Goal: Task Accomplishment & Management: Use online tool/utility

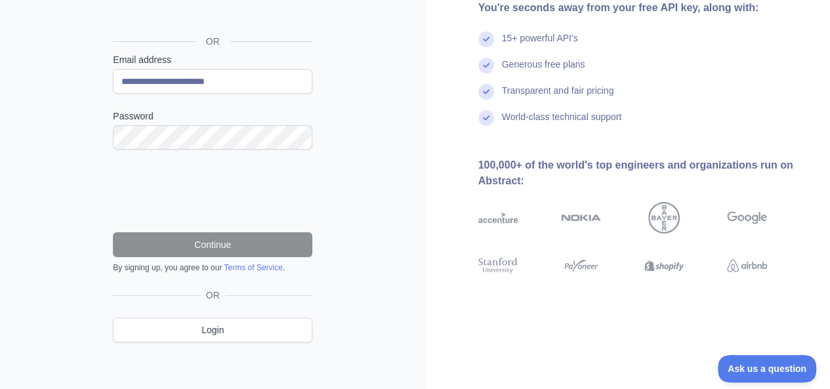
scroll to position [146, 0]
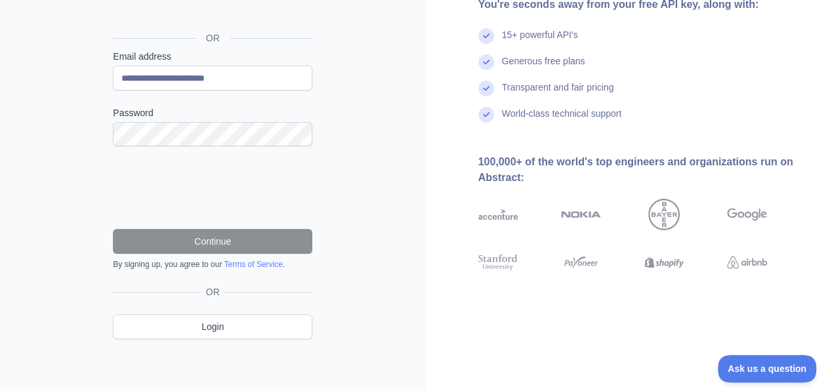
click at [243, 145] on form "**********" at bounding box center [212, 160] width 199 height 220
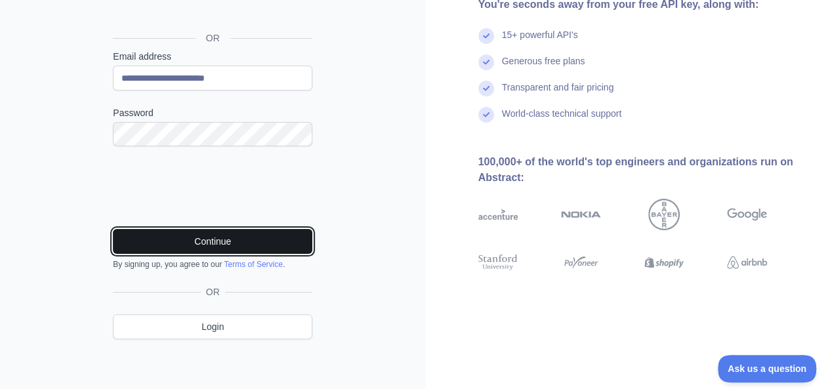
click at [188, 239] on button "Continue" at bounding box center [212, 241] width 199 height 25
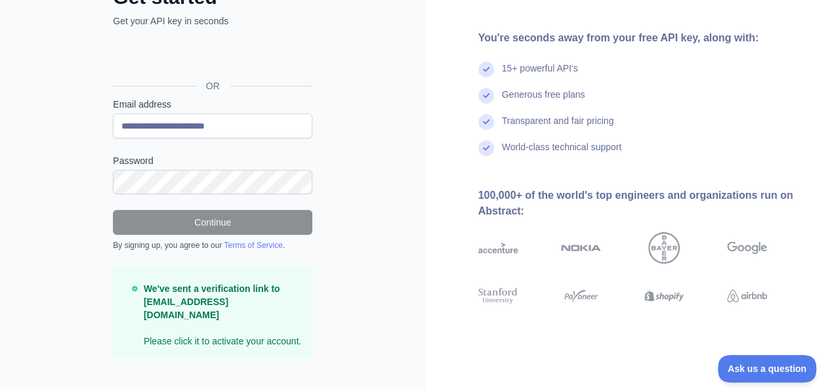
scroll to position [105, 0]
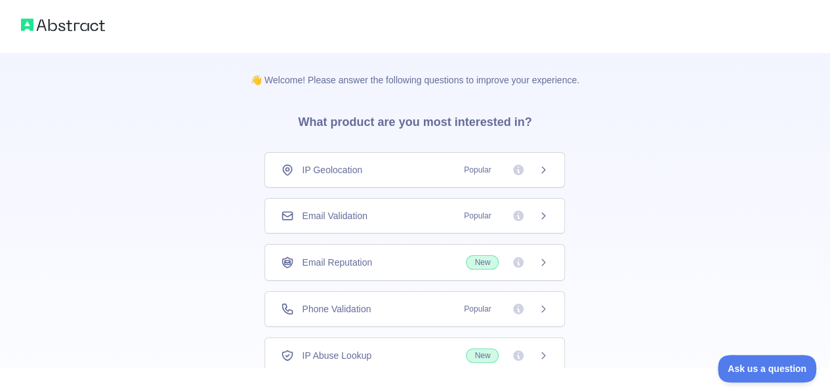
click at [514, 175] on icon at bounding box center [518, 169] width 13 height 13
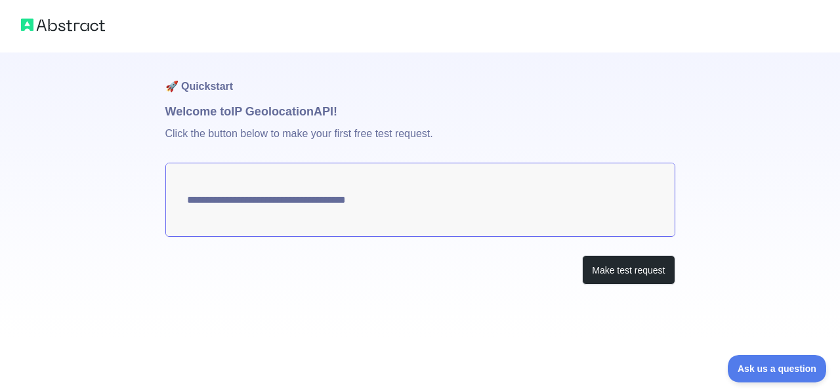
type textarea "**********"
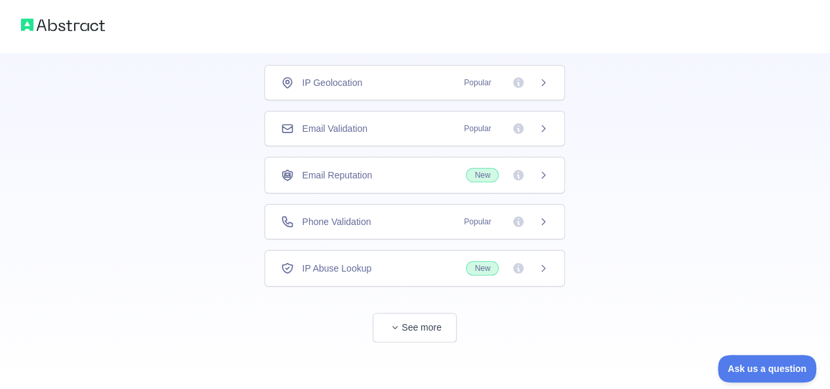
scroll to position [89, 0]
click at [429, 214] on div "Phone Validation Popular" at bounding box center [415, 219] width 268 height 13
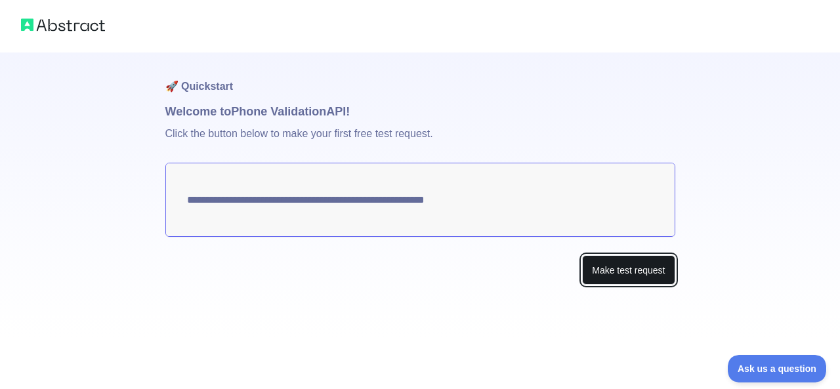
click at [639, 274] on button "Make test request" at bounding box center [628, 270] width 92 height 30
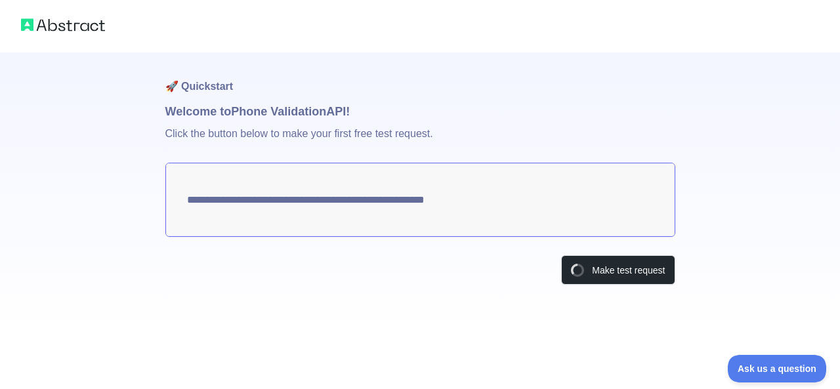
click at [516, 204] on textarea "**********" at bounding box center [420, 200] width 510 height 74
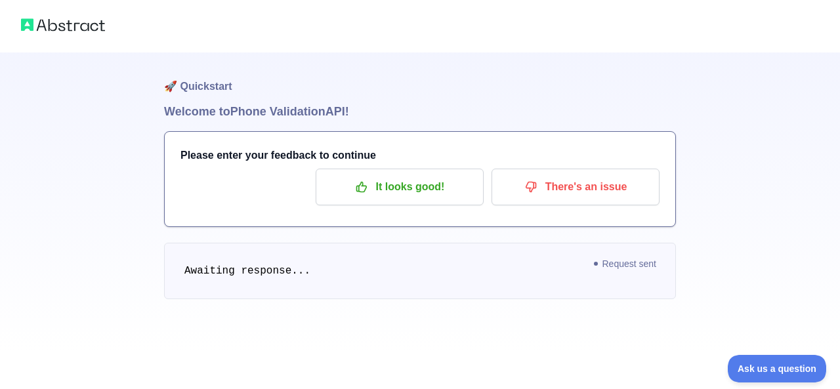
click at [700, 161] on div "🚀 Quickstart Welcome to Phone Validation API! Please enter your feedback to con…" at bounding box center [420, 176] width 840 height 352
click at [203, 277] on pre "Awaiting response..." at bounding box center [420, 271] width 512 height 56
click at [267, 276] on span "Awaiting response..." at bounding box center [247, 271] width 126 height 12
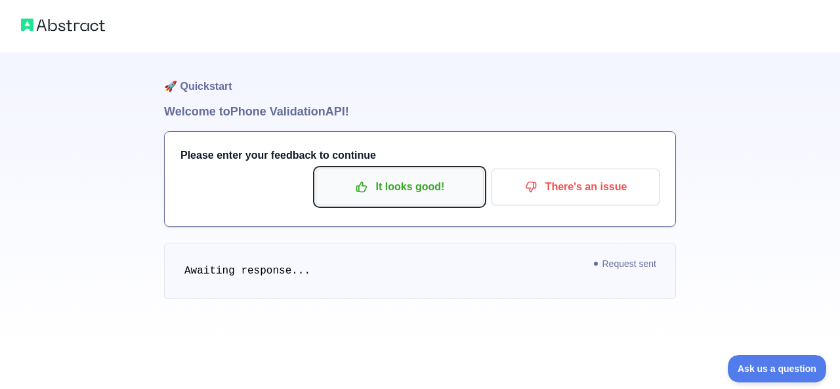
click at [382, 204] on button "It looks good!" at bounding box center [399, 187] width 168 height 37
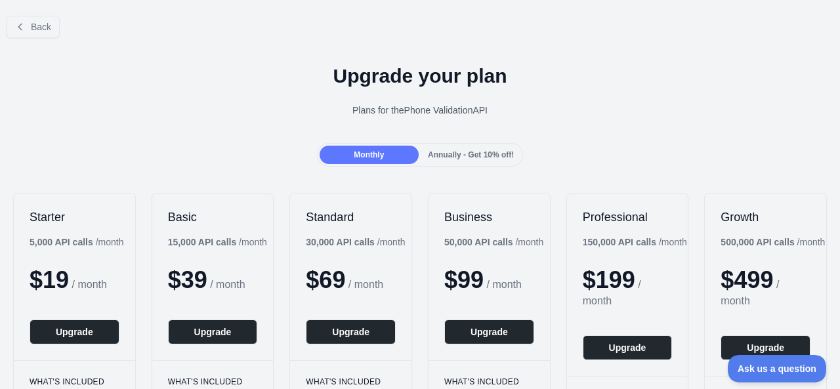
click at [25, 47] on div "Back" at bounding box center [420, 26] width 840 height 43
click at [25, 30] on button "Back" at bounding box center [33, 27] width 53 height 22
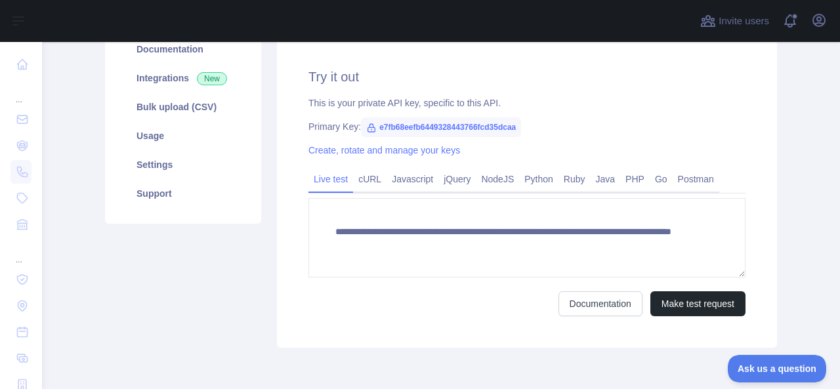
scroll to position [197, 0]
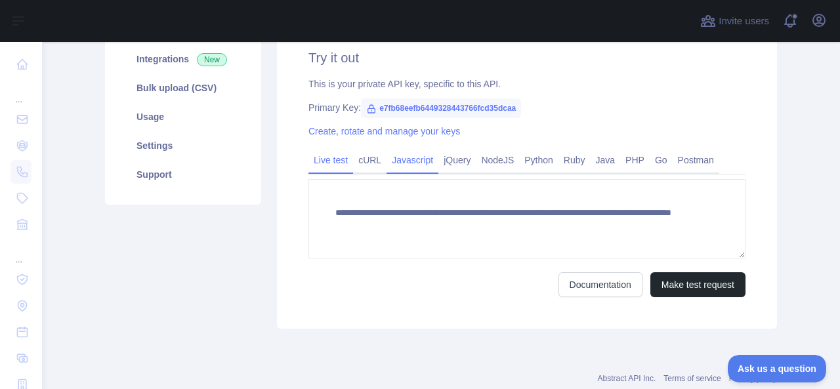
click at [415, 163] on link "Javascript" at bounding box center [412, 160] width 52 height 21
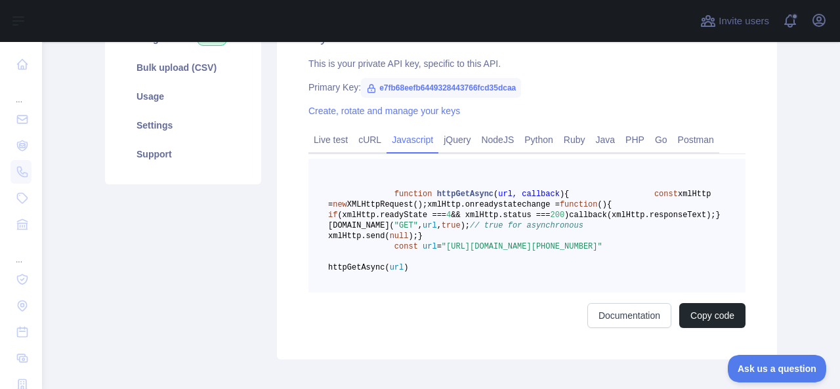
scroll to position [216, 0]
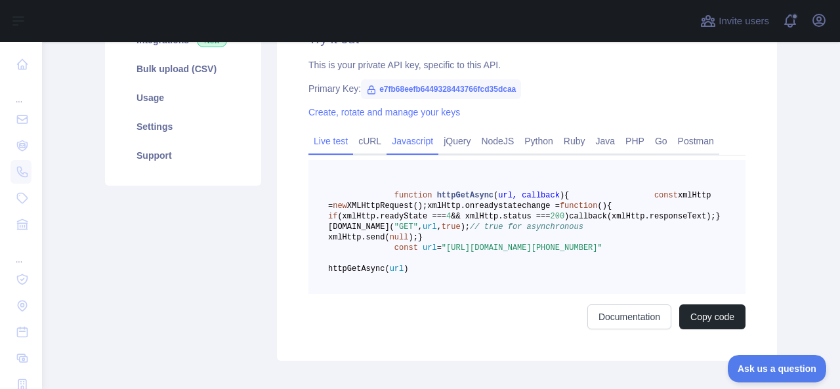
click at [331, 150] on link "Live test" at bounding box center [330, 141] width 45 height 21
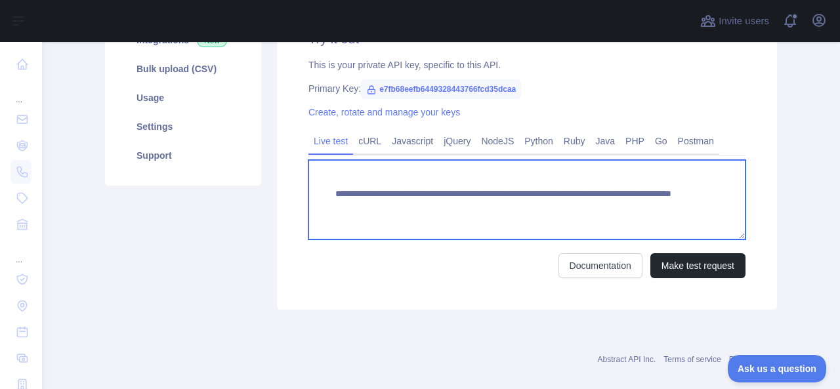
click at [609, 207] on textarea "**********" at bounding box center [526, 199] width 437 height 79
click at [611, 207] on textarea "**********" at bounding box center [526, 199] width 437 height 79
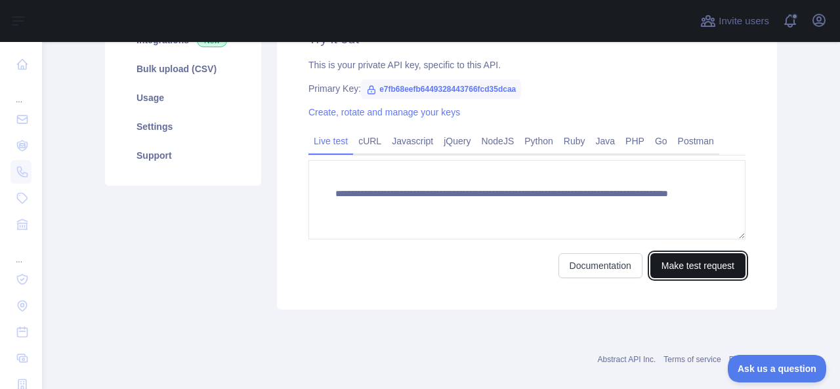
click at [674, 268] on button "Make test request" at bounding box center [697, 265] width 95 height 25
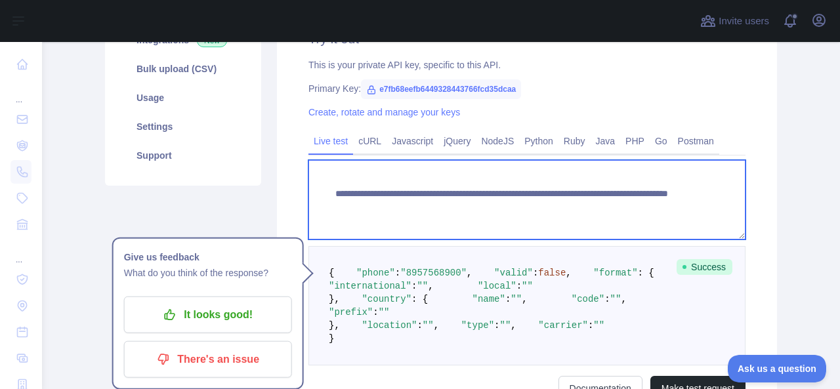
click at [559, 207] on textarea "**********" at bounding box center [526, 199] width 437 height 79
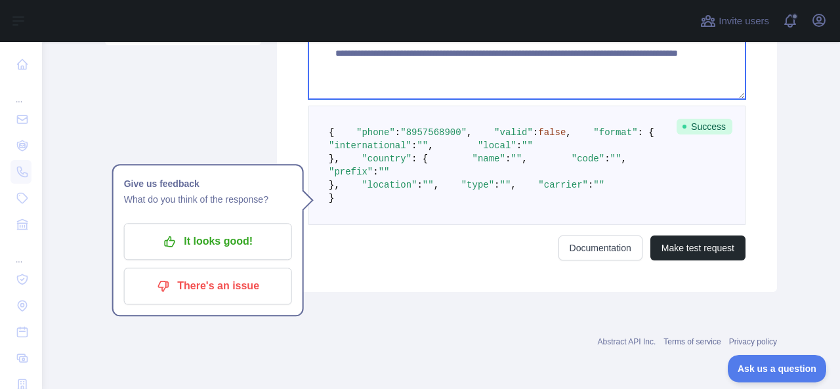
scroll to position [478, 0]
type textarea "**********"
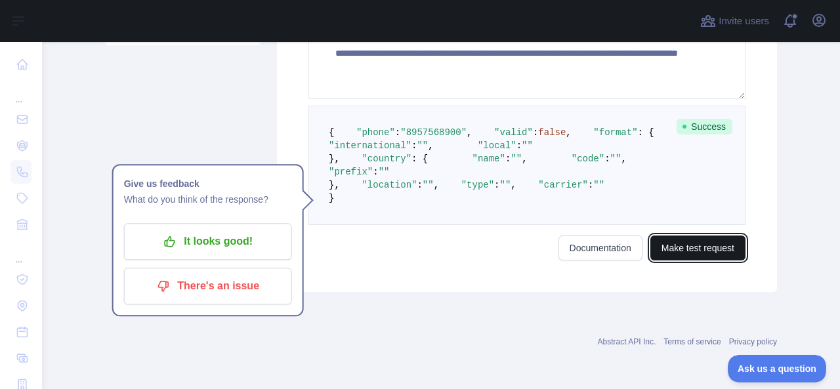
click at [711, 260] on button "Make test request" at bounding box center [697, 247] width 95 height 25
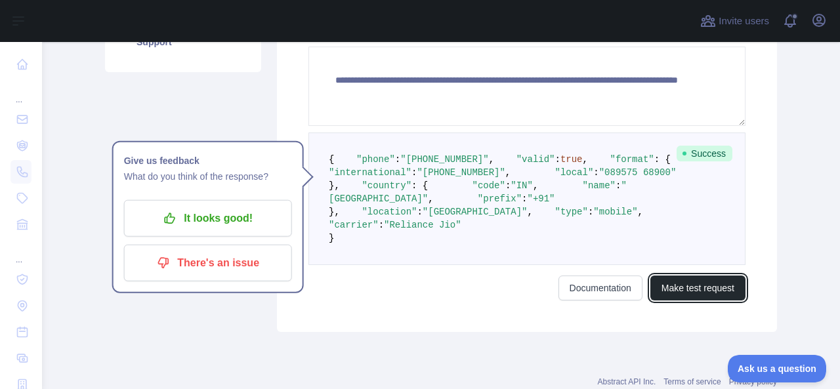
scroll to position [347, 0]
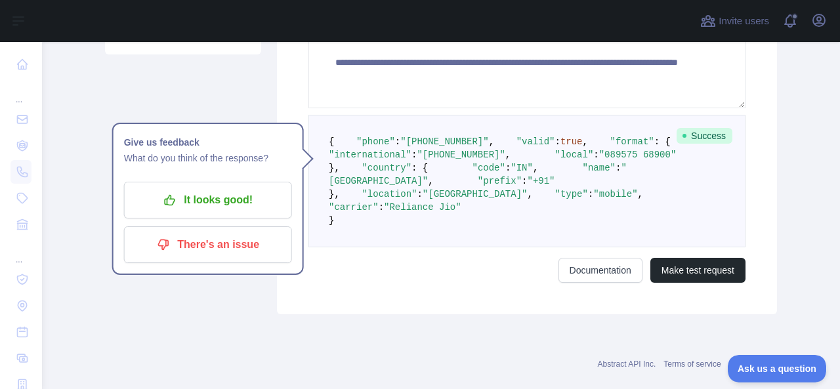
click at [461, 247] on pre "{ "phone" : "+918957568900" , "valid" : true , "format" : { "international" : "…" at bounding box center [526, 181] width 437 height 132
click at [464, 247] on pre "{ "phone" : "+918957568900" , "valid" : true , "format" : { "international" : "…" at bounding box center [526, 181] width 437 height 132
click at [459, 247] on pre "{ "phone" : "+918957568900" , "valid" : true , "format" : { "international" : "…" at bounding box center [526, 181] width 437 height 132
click at [458, 247] on pre "{ "phone" : "+918957568900" , "valid" : true , "format" : { "international" : "…" at bounding box center [526, 181] width 437 height 132
click at [459, 247] on pre "{ "phone" : "+918957568900" , "valid" : true , "format" : { "international" : "…" at bounding box center [526, 181] width 437 height 132
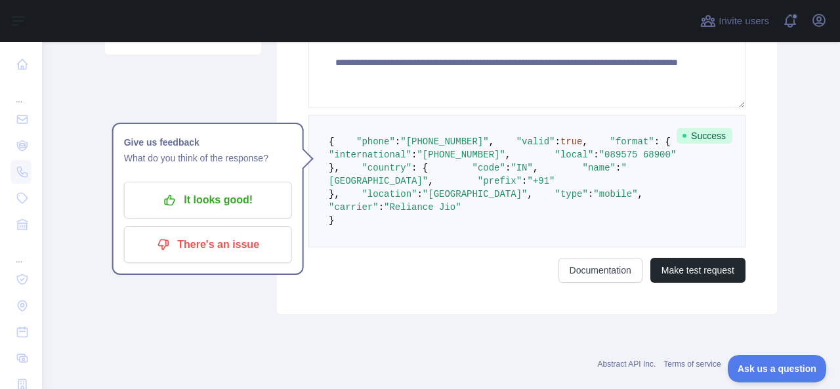
click at [495, 247] on pre "{ "phone" : "+918957568900" , "valid" : true , "format" : { "international" : "…" at bounding box center [526, 181] width 437 height 132
click at [523, 247] on pre "{ "phone" : "+918957568900" , "valid" : true , "format" : { "international" : "…" at bounding box center [526, 181] width 437 height 132
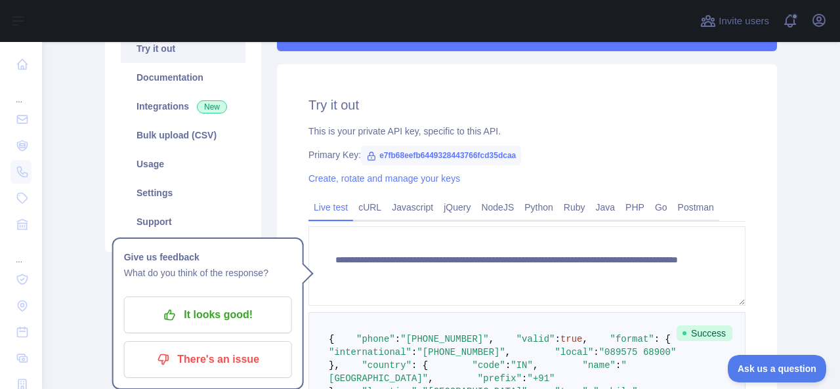
scroll to position [150, 0]
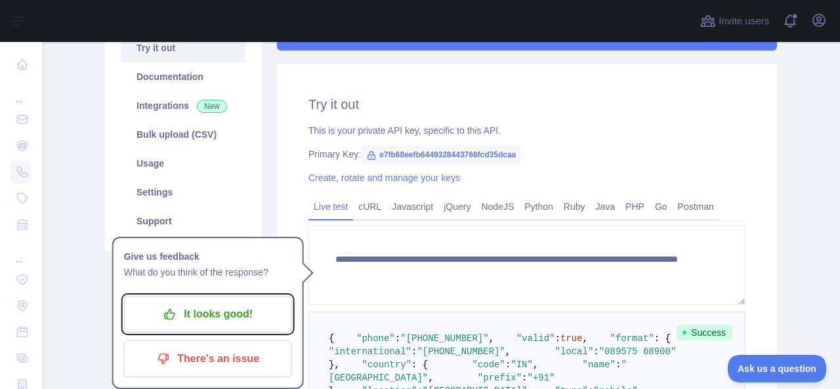
click at [205, 302] on button "It looks good!" at bounding box center [208, 314] width 168 height 37
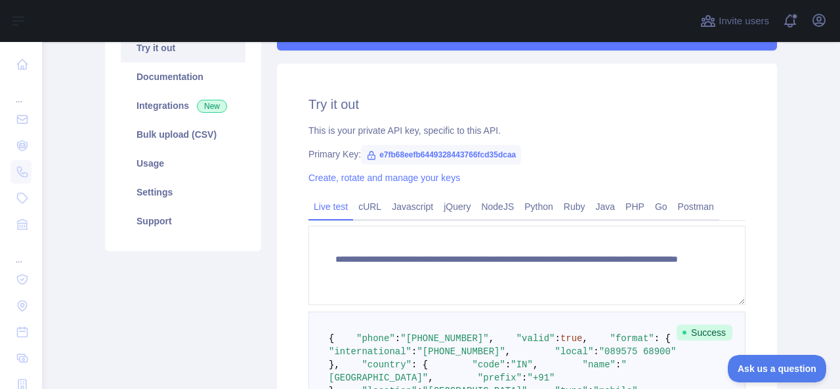
scroll to position [19, 0]
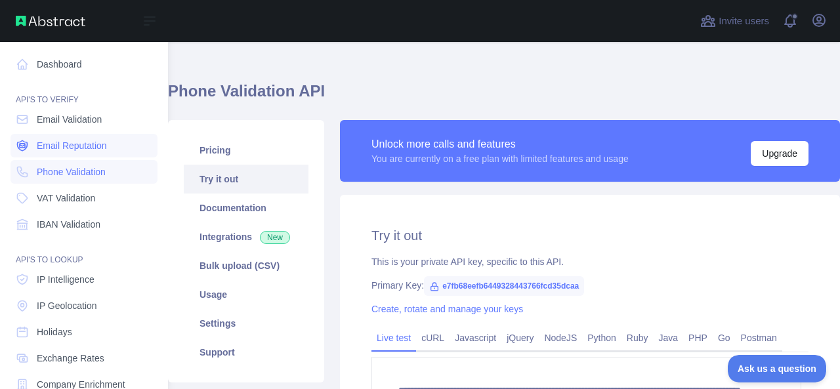
click at [85, 144] on span "Email Reputation" at bounding box center [72, 145] width 70 height 13
click at [53, 123] on span "Email Validation" at bounding box center [69, 119] width 65 height 13
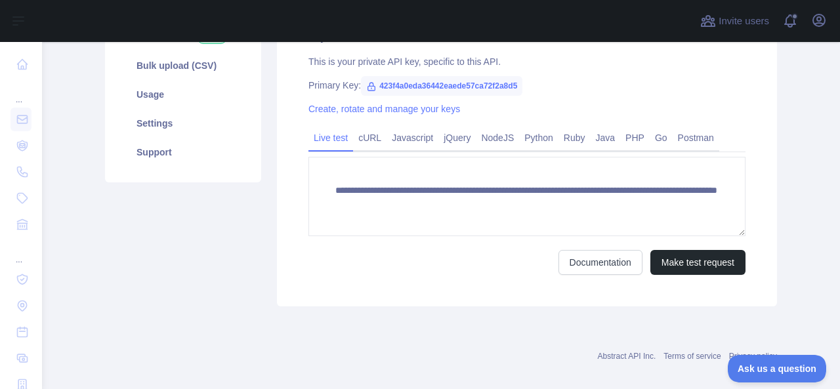
scroll to position [232, 0]
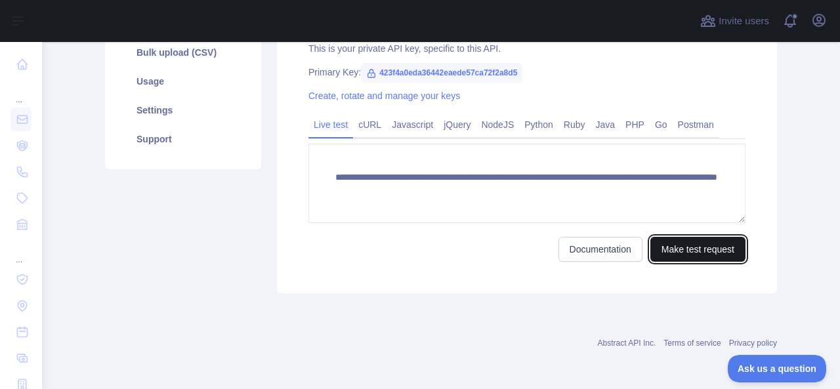
click at [710, 247] on button "Make test request" at bounding box center [697, 249] width 95 height 25
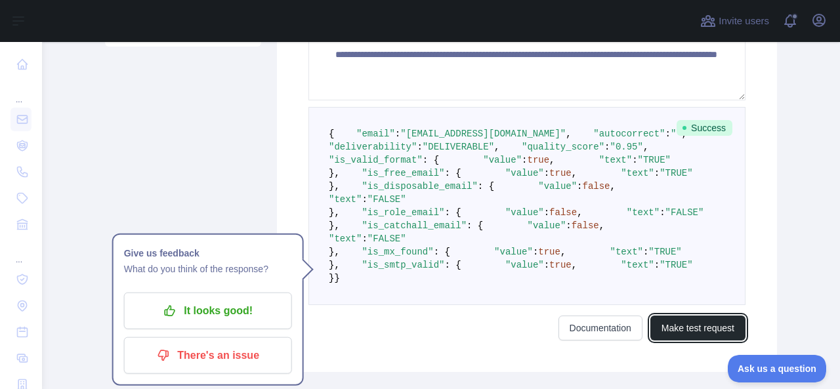
scroll to position [420, 0]
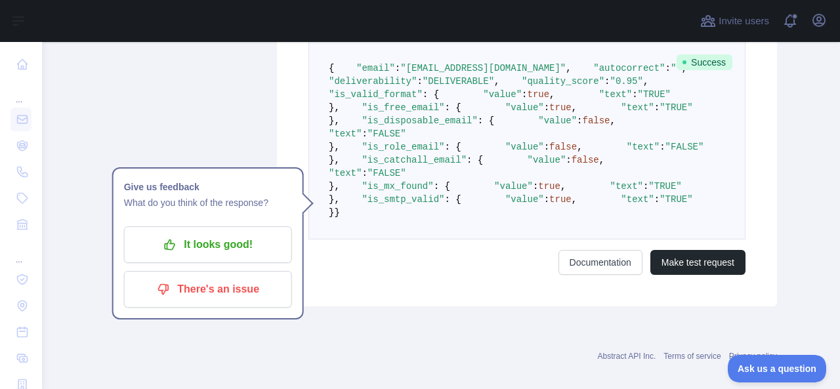
click at [610, 87] on span ""0.95"" at bounding box center [626, 81] width 33 height 10
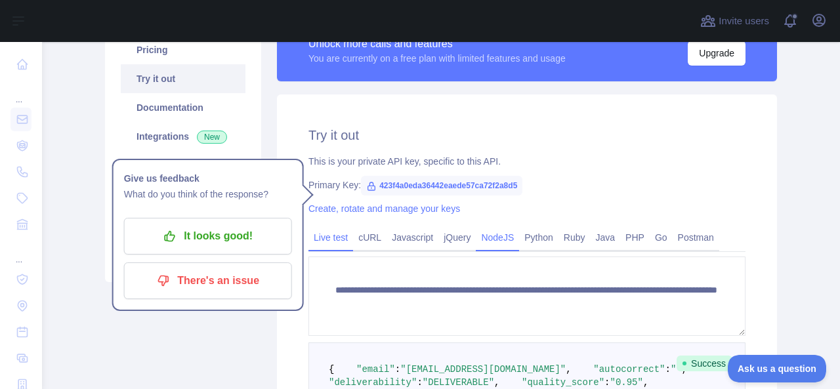
scroll to position [131, 0]
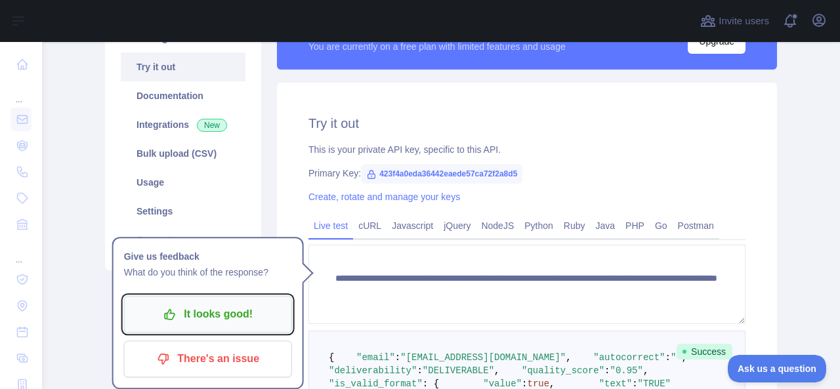
click at [203, 312] on p "It looks good!" at bounding box center [208, 314] width 148 height 22
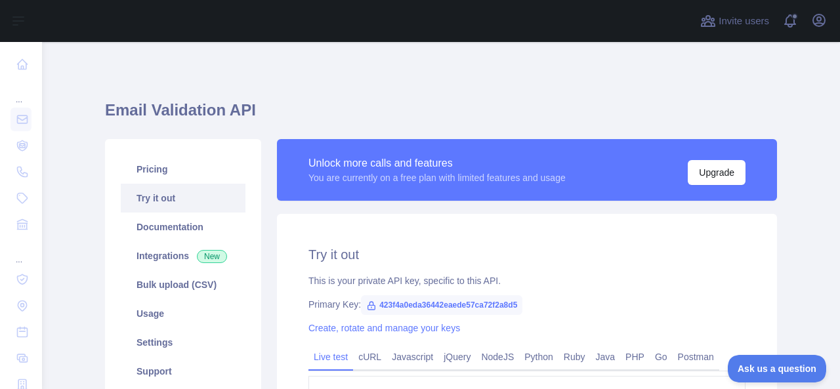
scroll to position [66, 0]
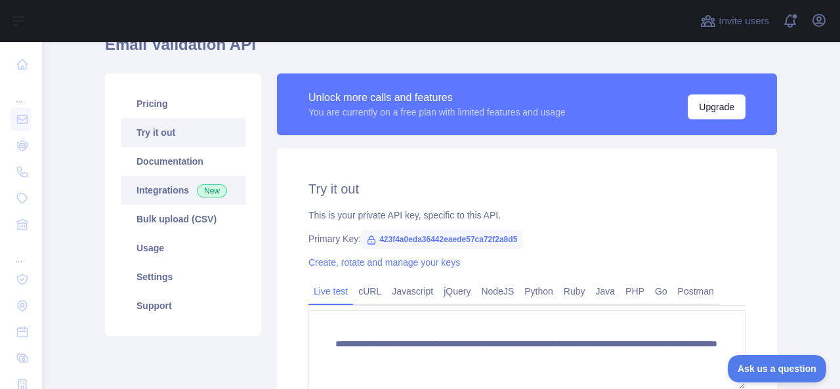
click at [176, 186] on link "Integrations New" at bounding box center [183, 190] width 125 height 29
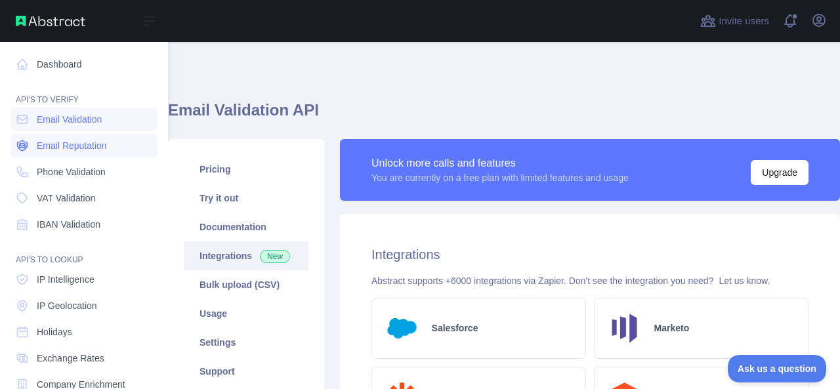
click at [85, 153] on link "Email Reputation" at bounding box center [83, 146] width 147 height 24
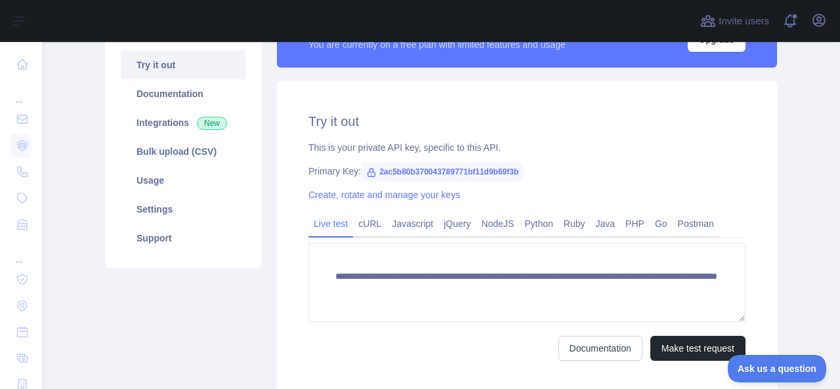
scroll to position [197, 0]
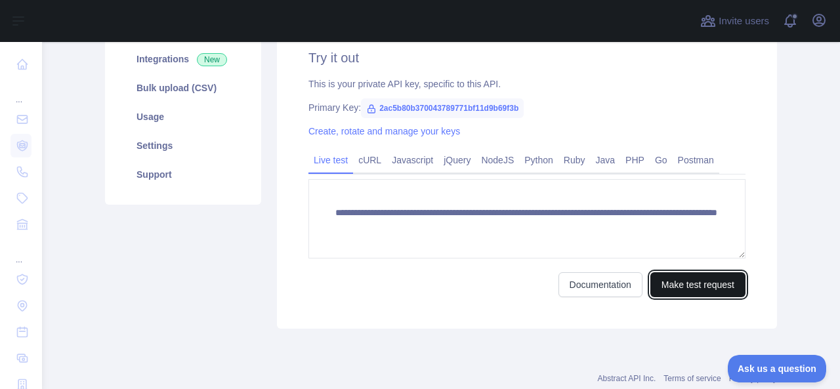
click at [697, 290] on button "Make test request" at bounding box center [697, 284] width 95 height 25
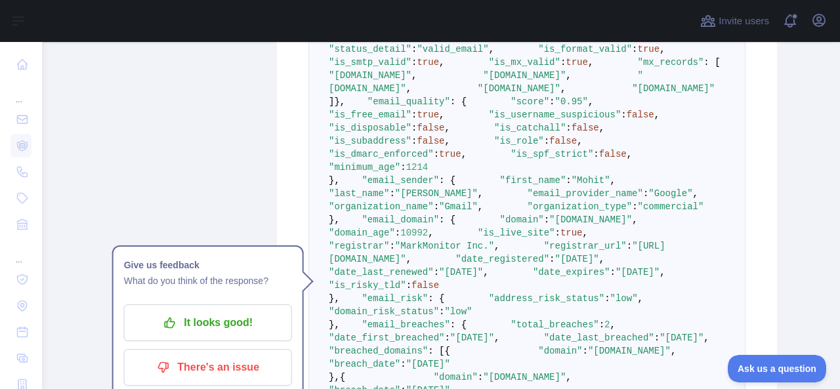
scroll to position [486, 0]
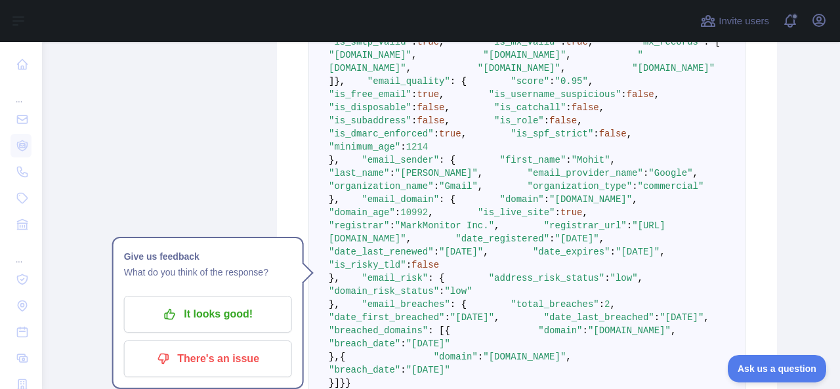
click at [531, 60] on span ""alt1.gmail-smtp-in.l.google.com"" at bounding box center [524, 55] width 83 height 10
click at [530, 165] on pre "{ "email_address" : "mohitkumar68381@gmail.com" , "email_deliverability" : { "s…" at bounding box center [526, 193] width 437 height 434
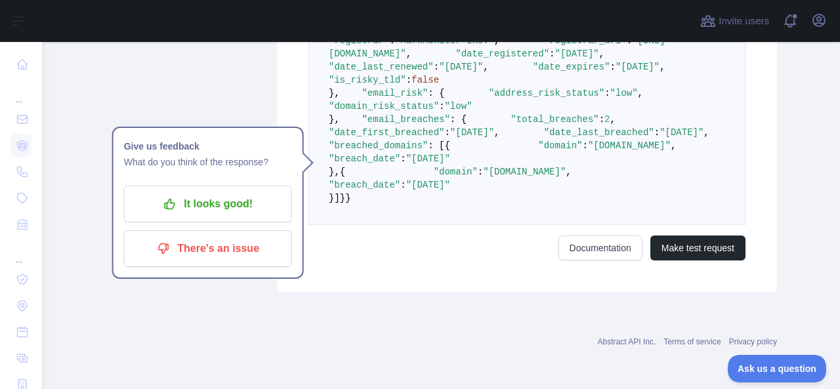
scroll to position [748, 0]
